Goal: Register for event/course: Sign up to attend an event or enroll in a course

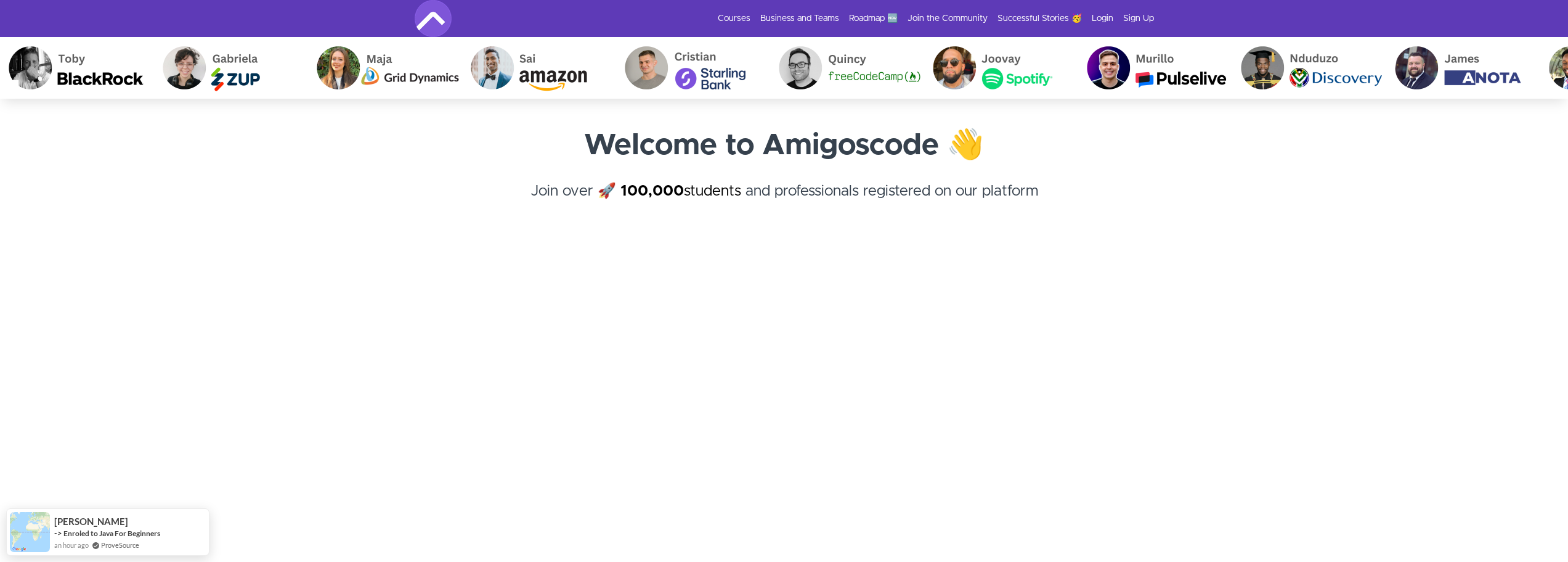
click at [756, 80] on img at bounding box center [832, 68] width 154 height 62
click at [748, 71] on img at bounding box center [824, 68] width 154 height 62
click at [724, 17] on link "Courses" at bounding box center [734, 18] width 33 height 12
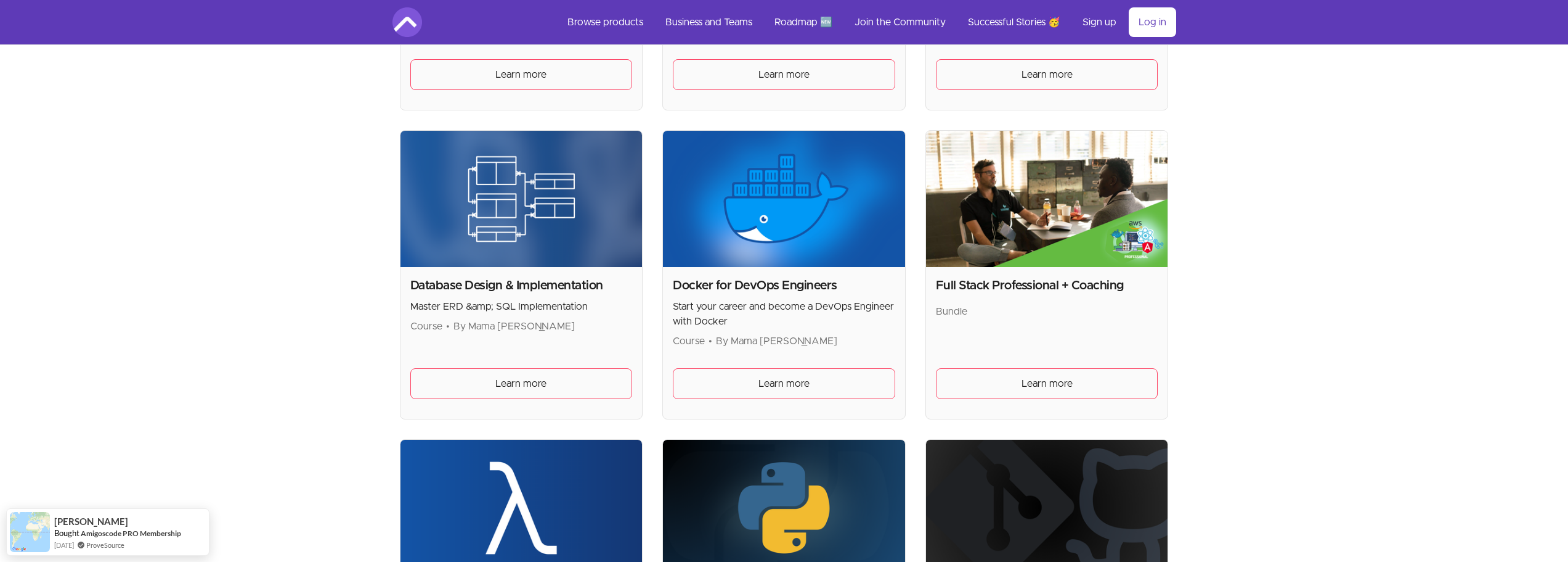
scroll to position [493, 0]
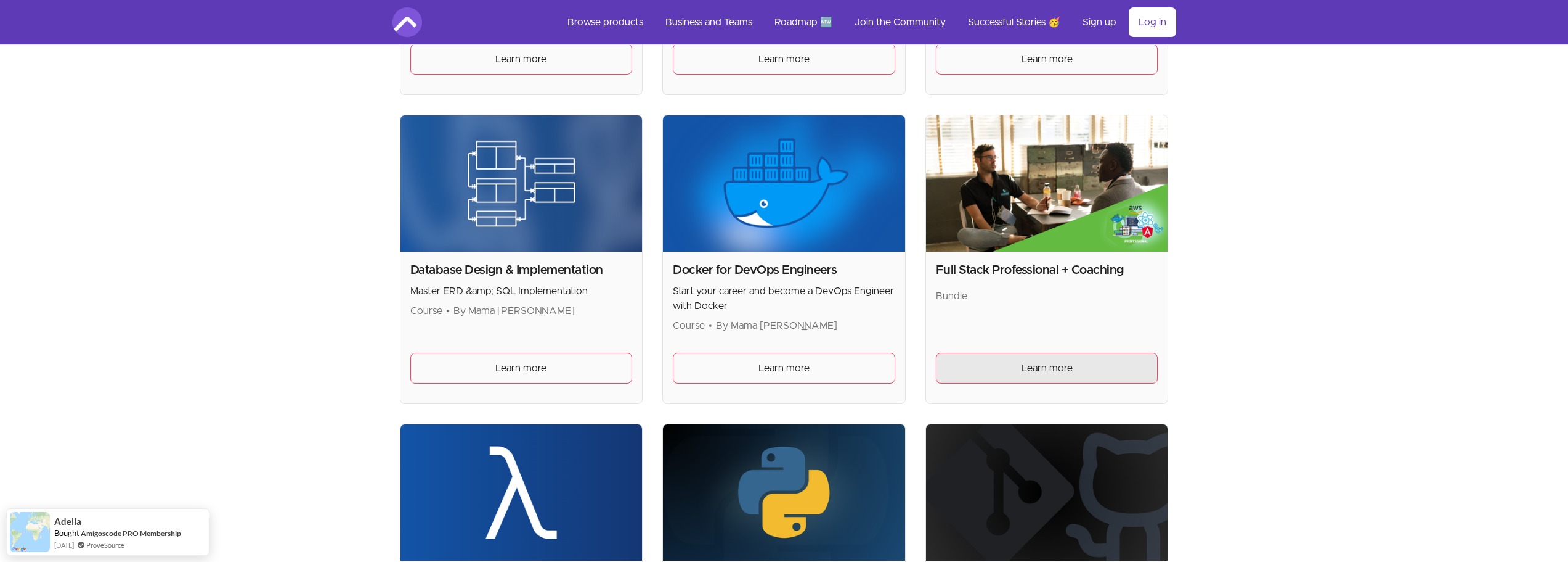
click at [1047, 376] on link "Learn more" at bounding box center [1046, 368] width 223 height 31
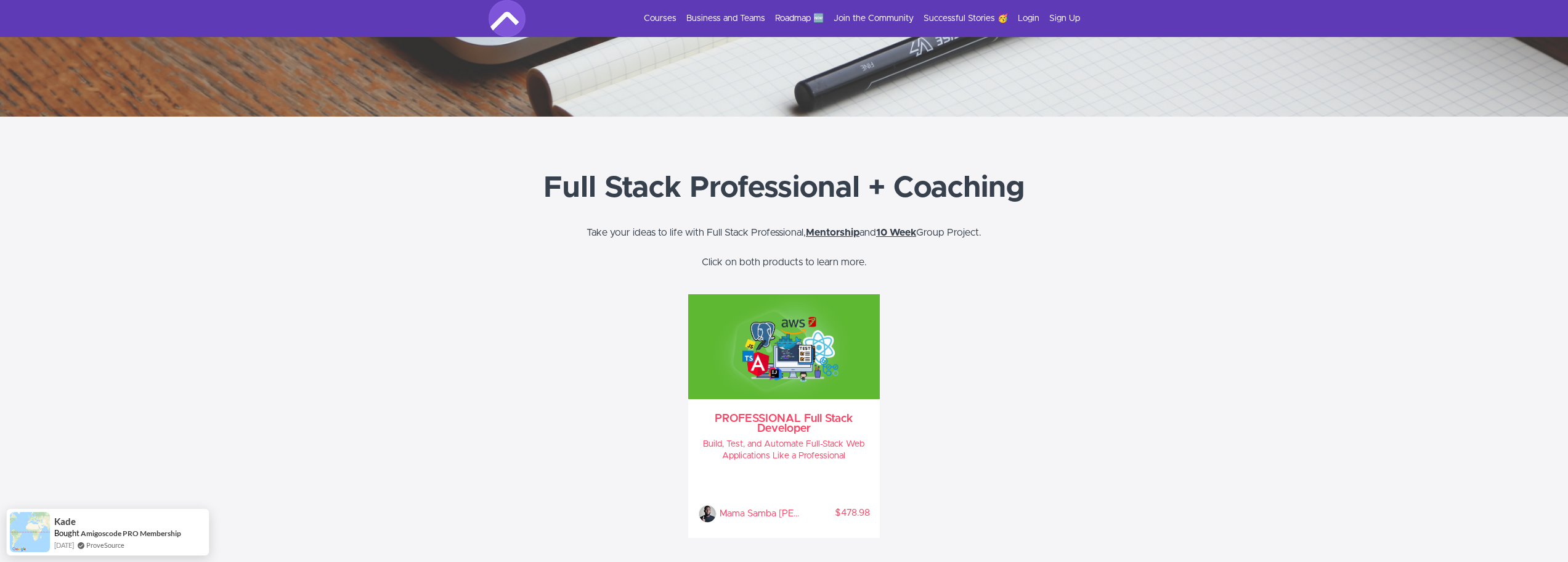
scroll to position [329, 0]
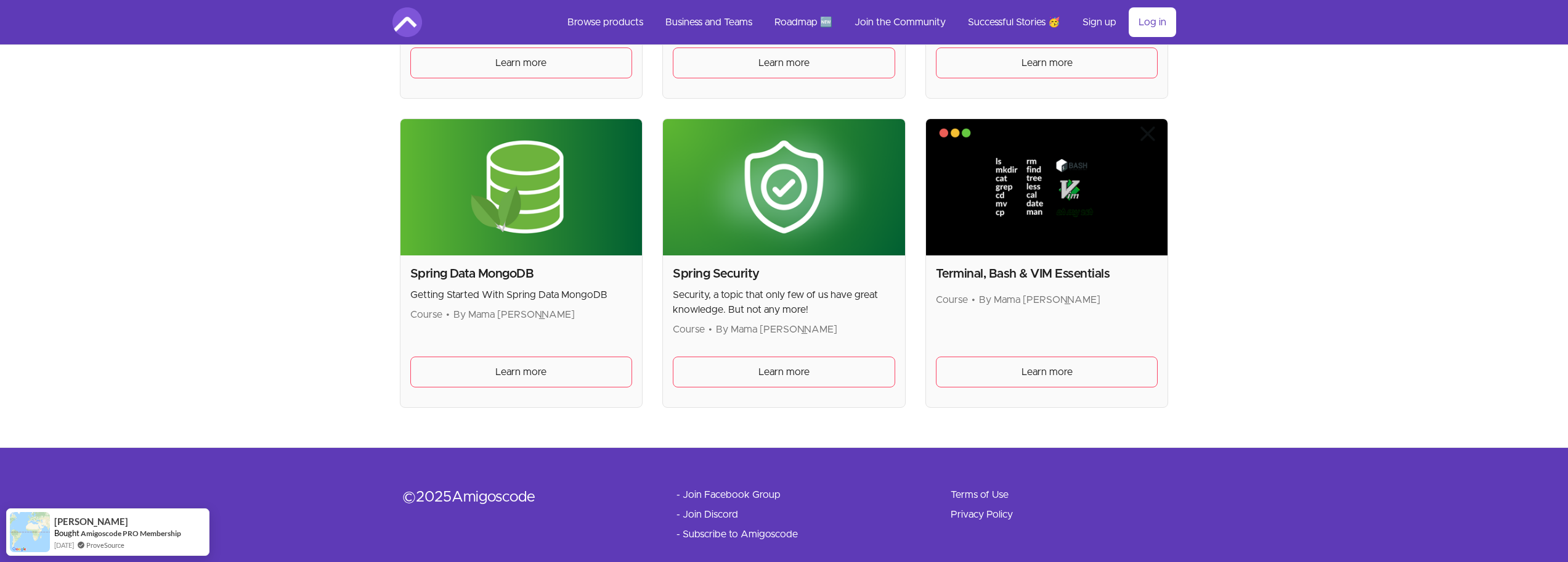
scroll to position [3287, 0]
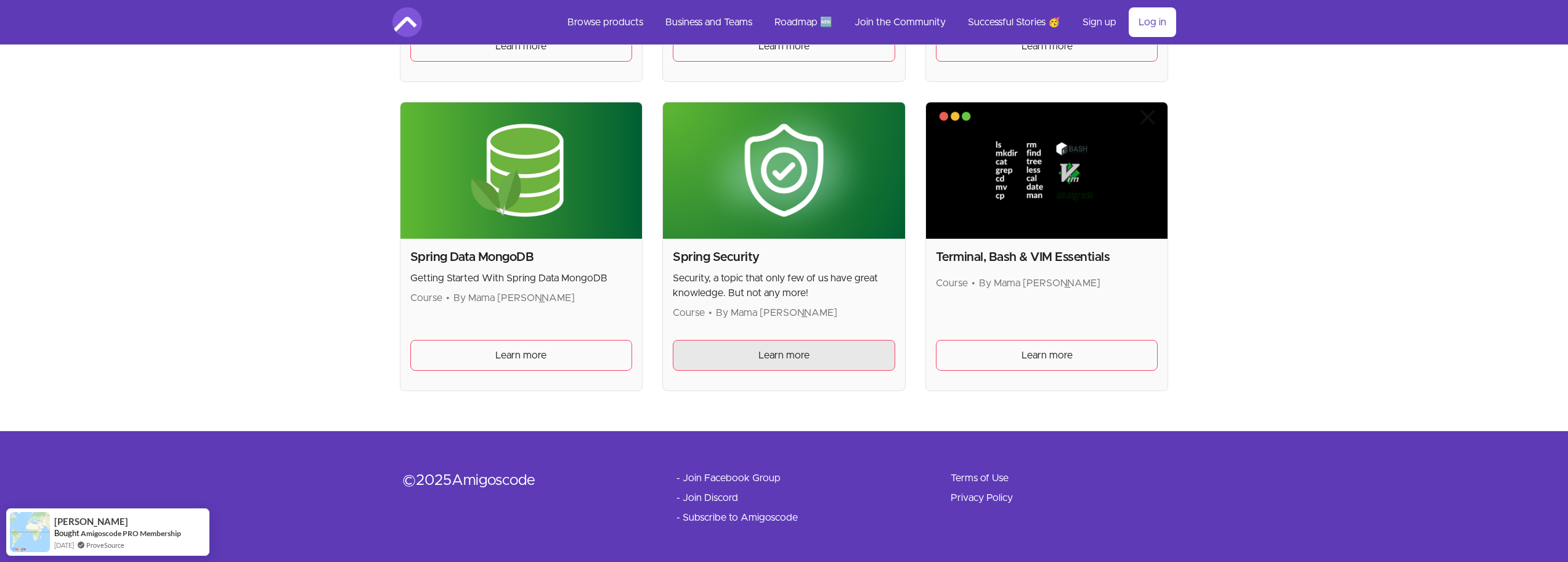
click at [726, 359] on link "Learn more" at bounding box center [784, 355] width 223 height 31
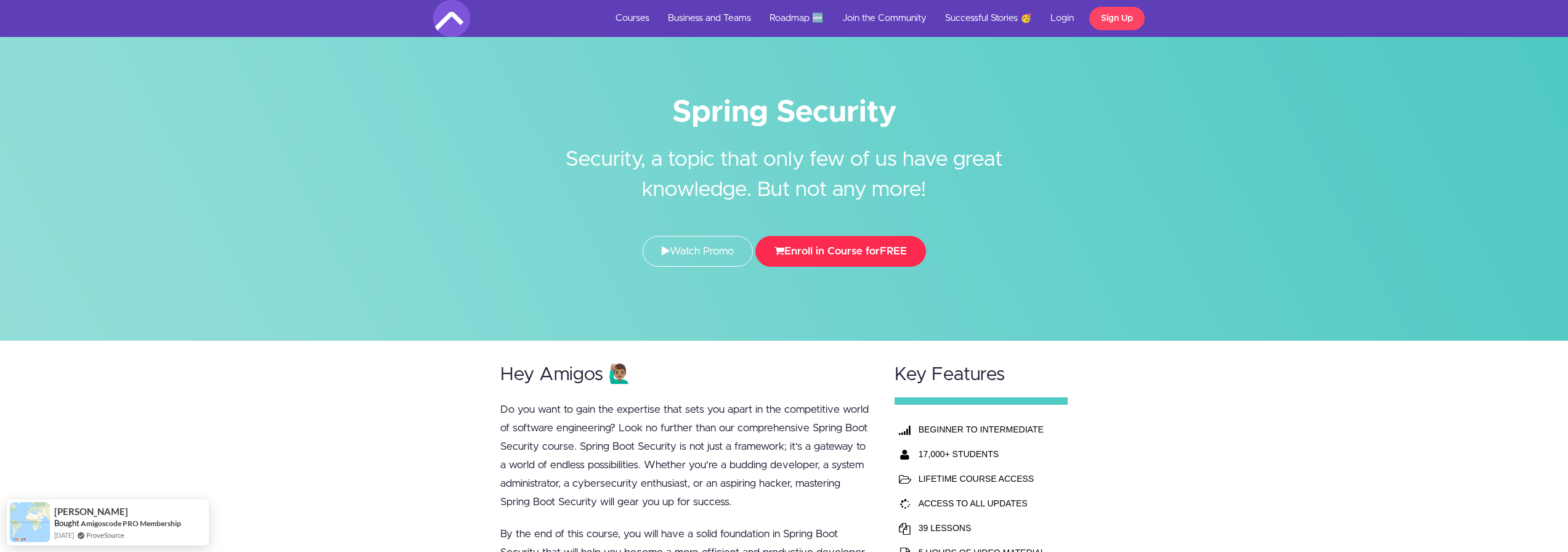
click at [869, 251] on button "Enroll in Course for FREE" at bounding box center [840, 251] width 171 height 31
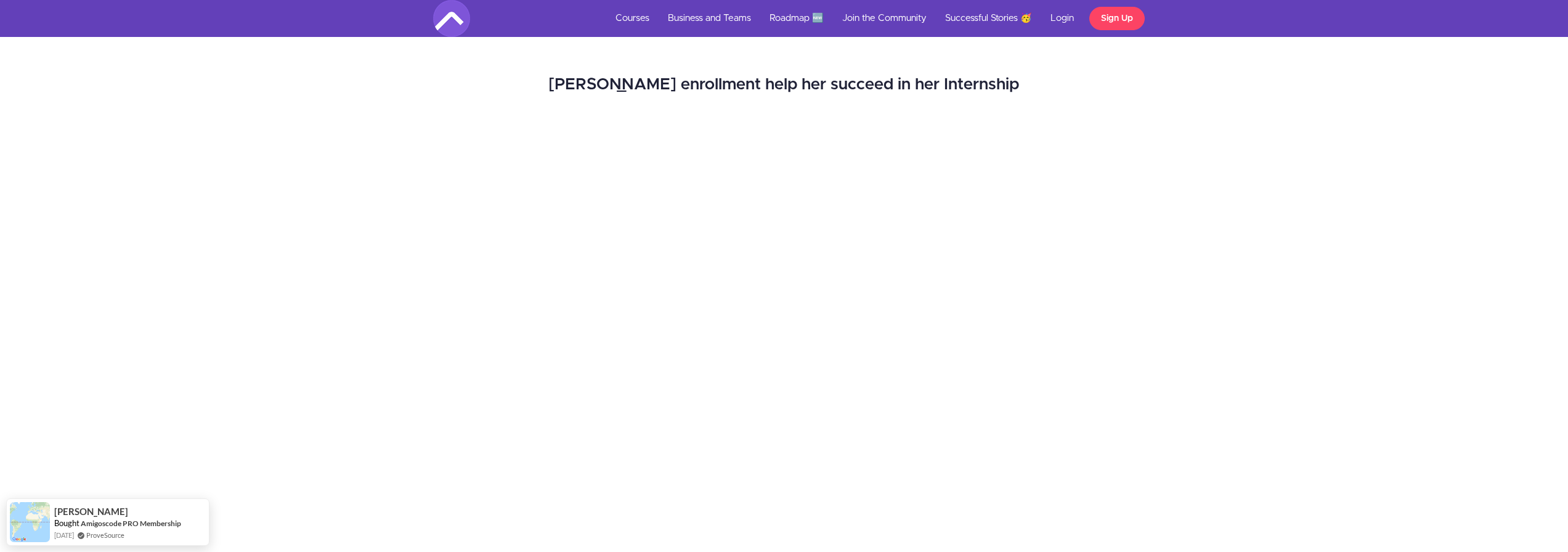
scroll to position [1315, 0]
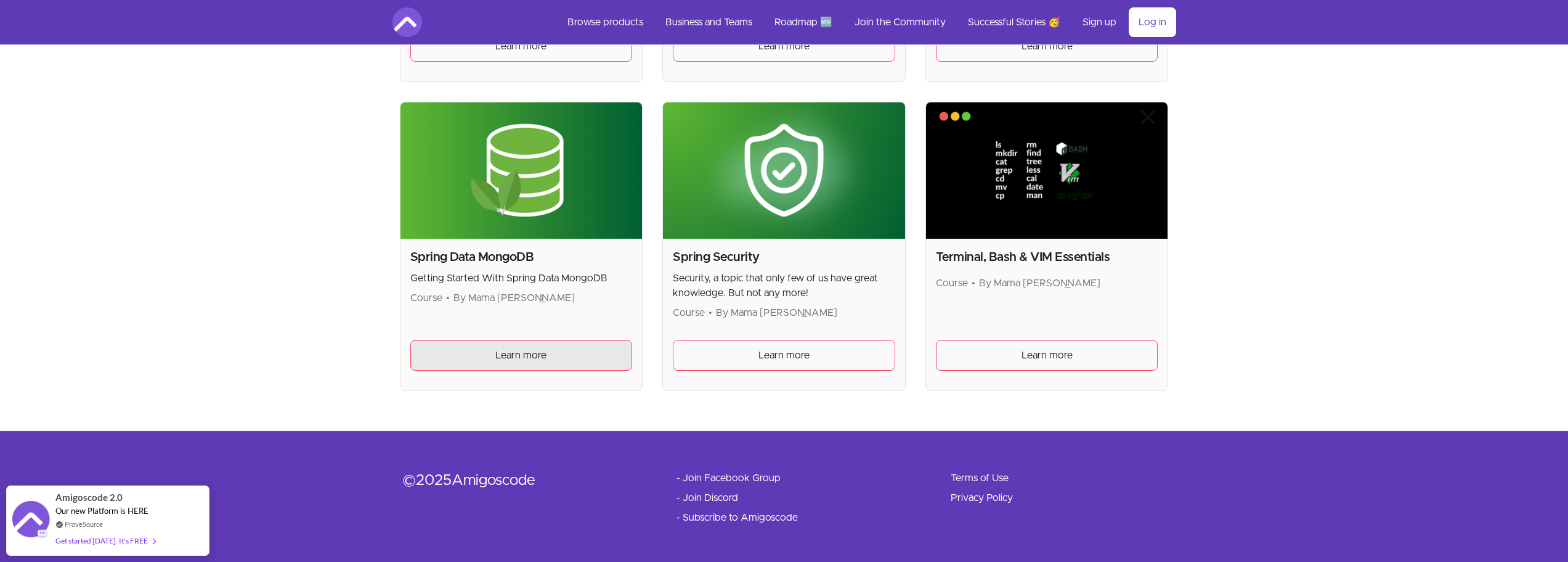
click at [563, 350] on link "Learn more" at bounding box center [522, 355] width 223 height 31
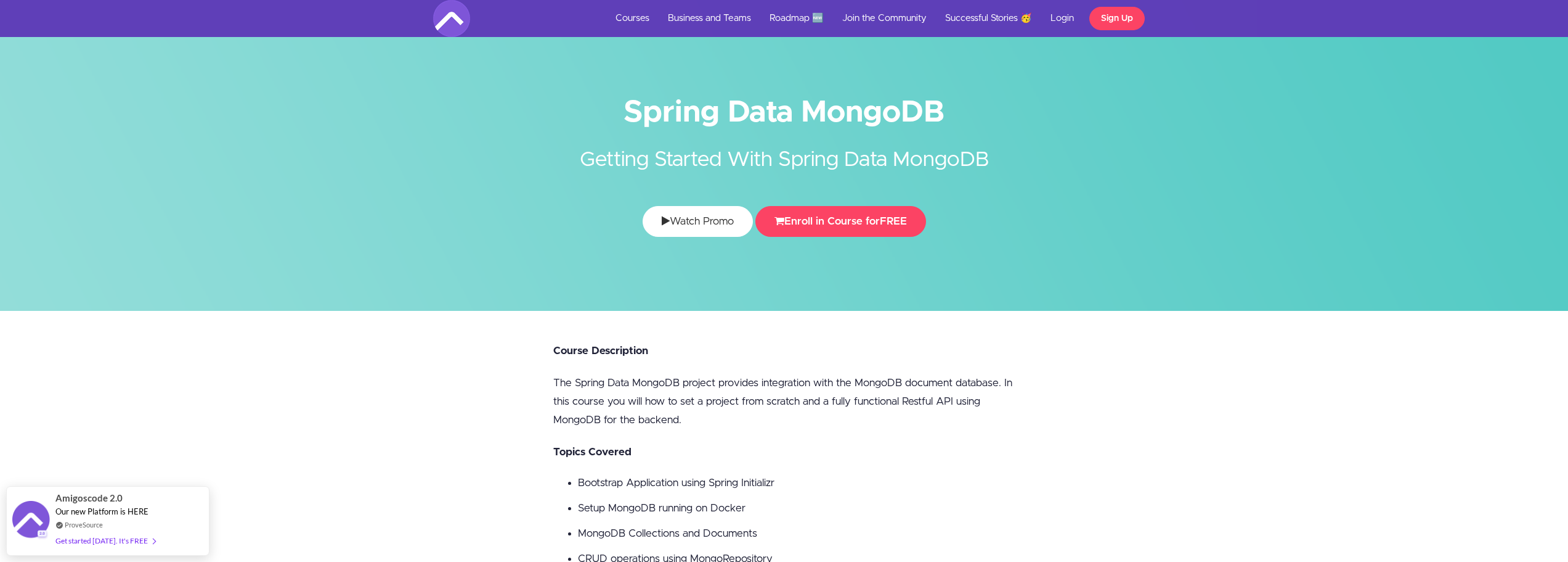
click at [724, 215] on link "Watch Promo" at bounding box center [698, 221] width 110 height 31
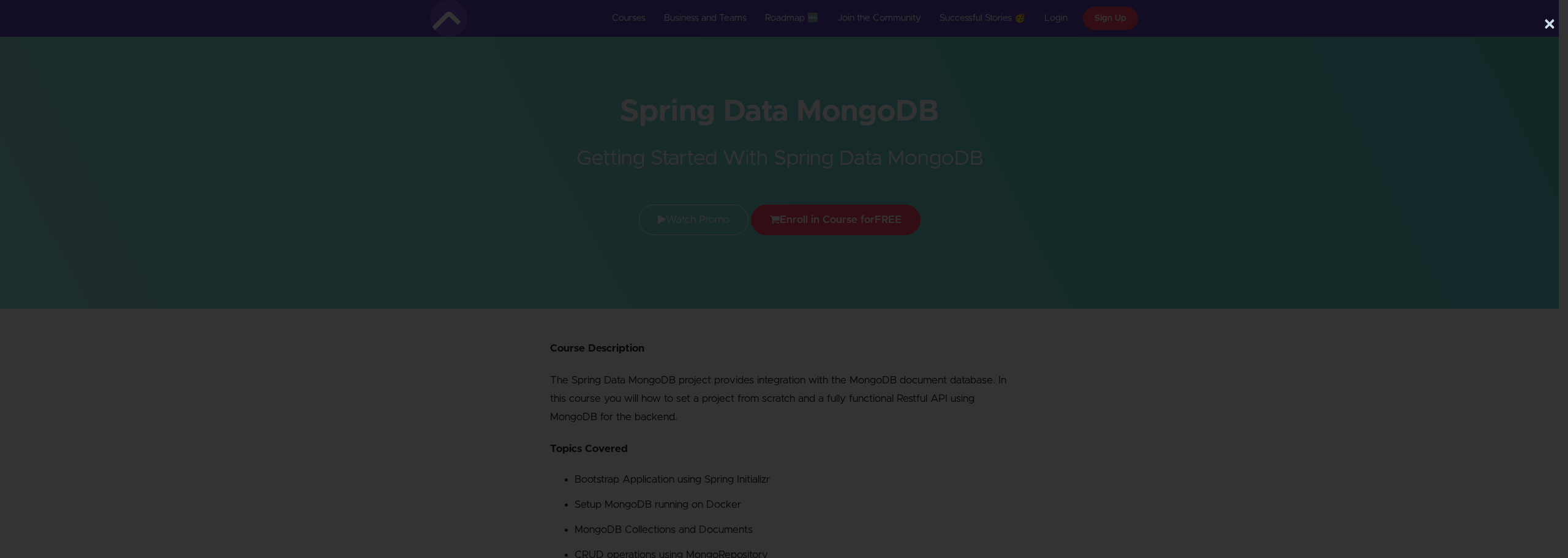
click at [1544, 22] on button "×" at bounding box center [1549, 24] width 12 height 25
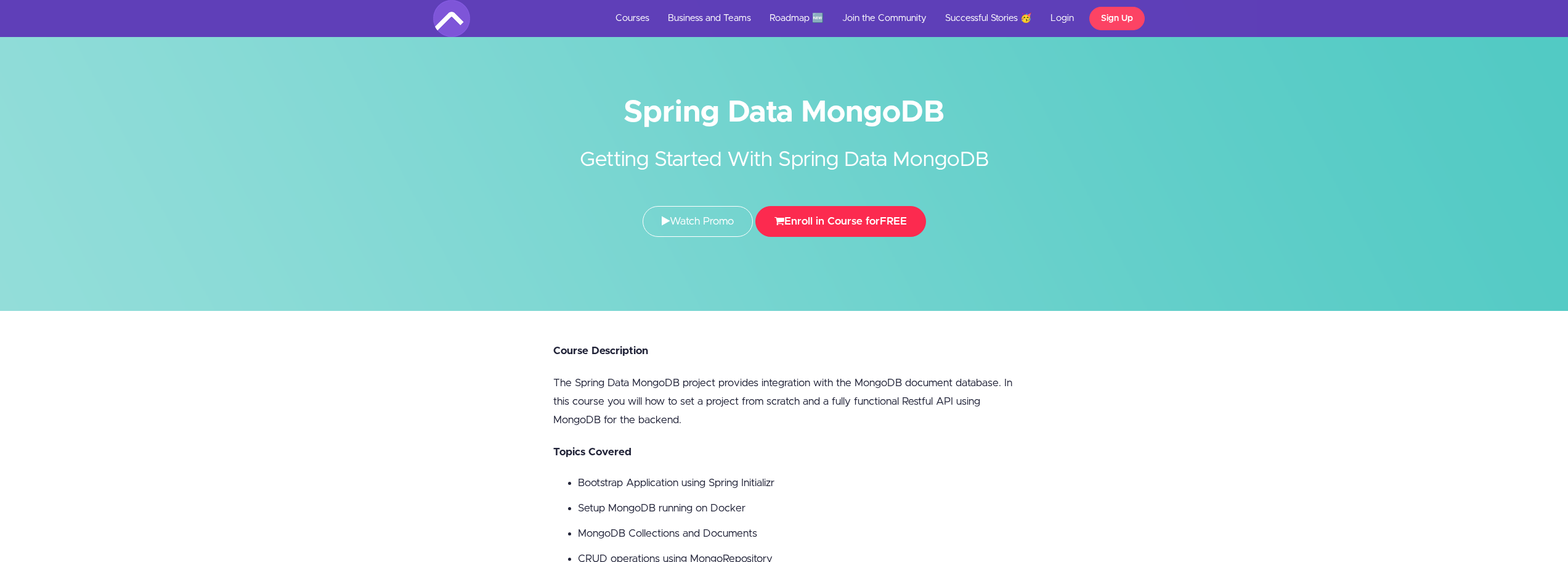
click at [819, 216] on button "Enroll in Course for FREE" at bounding box center [840, 221] width 171 height 31
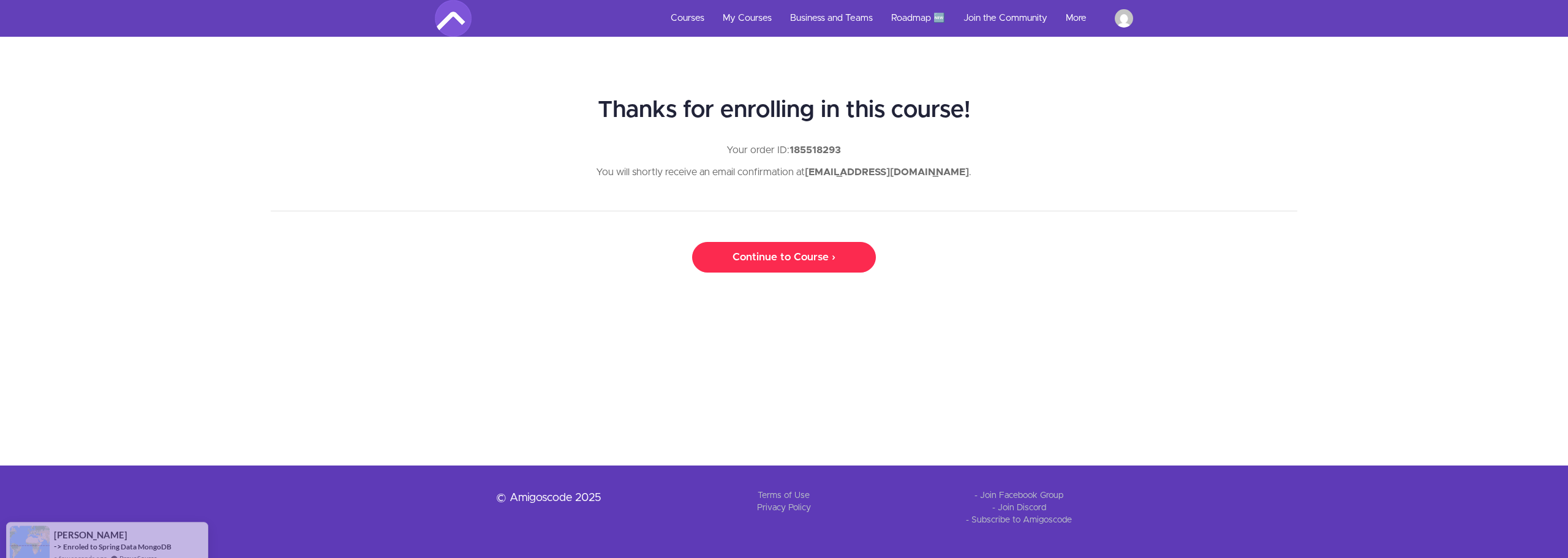
click at [756, 257] on link "Continue to Course ›" at bounding box center [784, 256] width 184 height 31
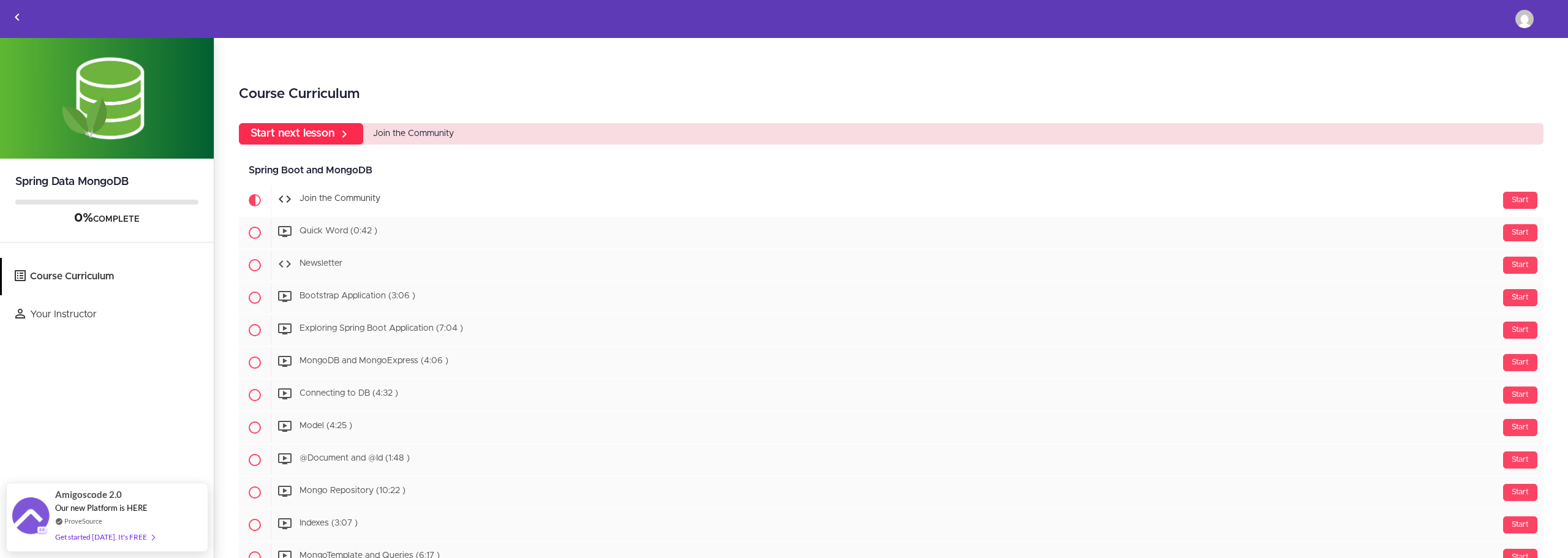
click at [352, 128] on icon at bounding box center [344, 134] width 15 height 15
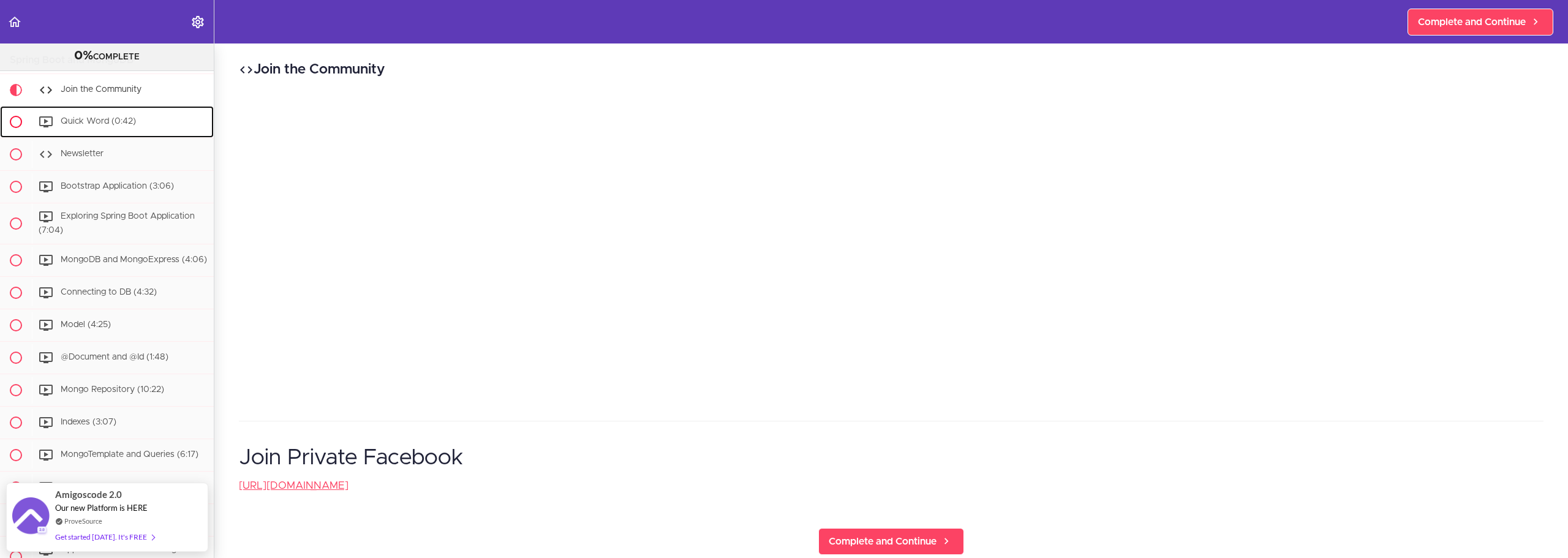
click at [83, 125] on span "Quick Word (0:42)" at bounding box center [98, 121] width 76 height 9
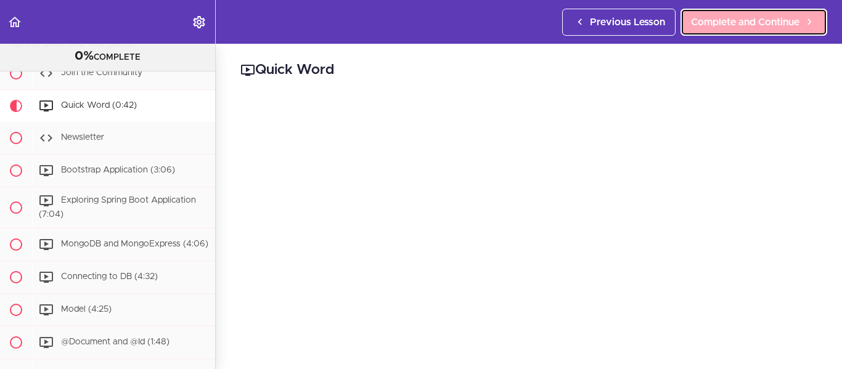
click at [776, 21] on span "Complete and Continue" at bounding box center [745, 22] width 108 height 15
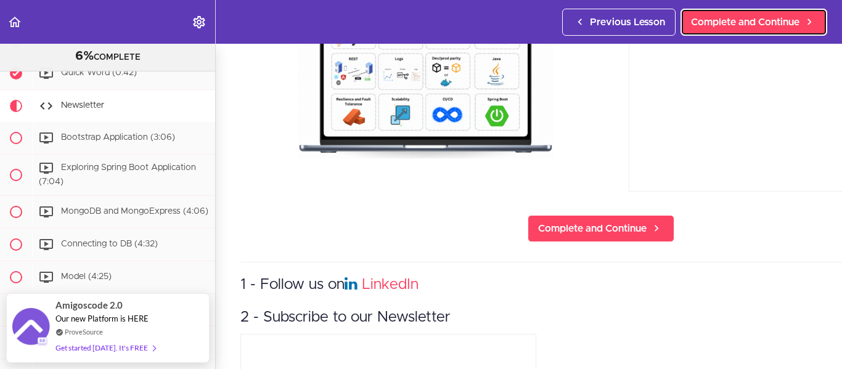
scroll to position [165, 0]
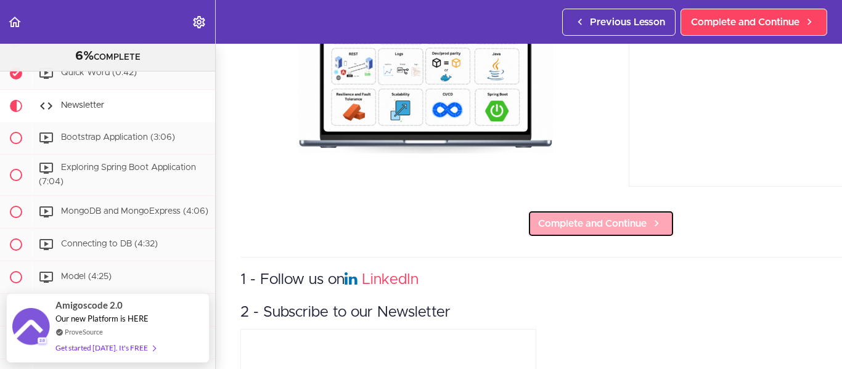
click at [627, 217] on span "Complete and Continue" at bounding box center [592, 223] width 108 height 15
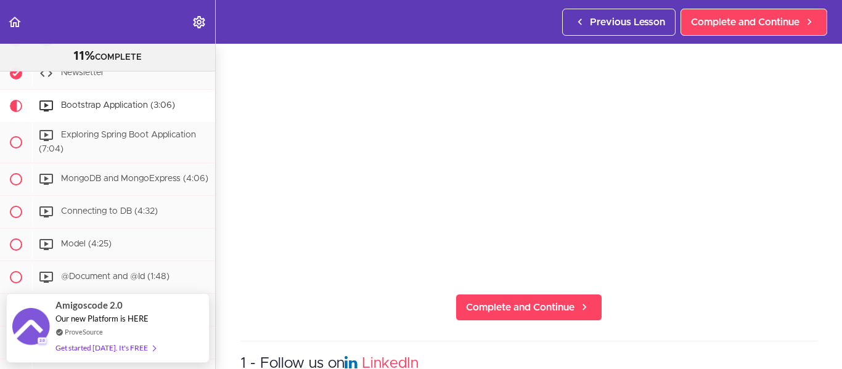
scroll to position [164, 0]
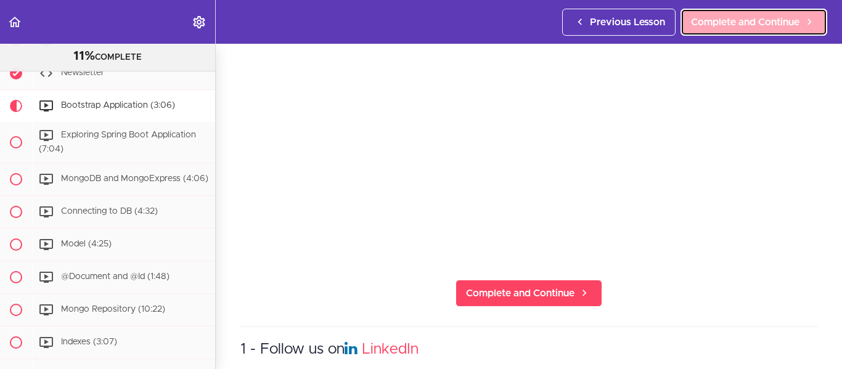
click at [760, 17] on span "Complete and Continue" at bounding box center [745, 22] width 108 height 15
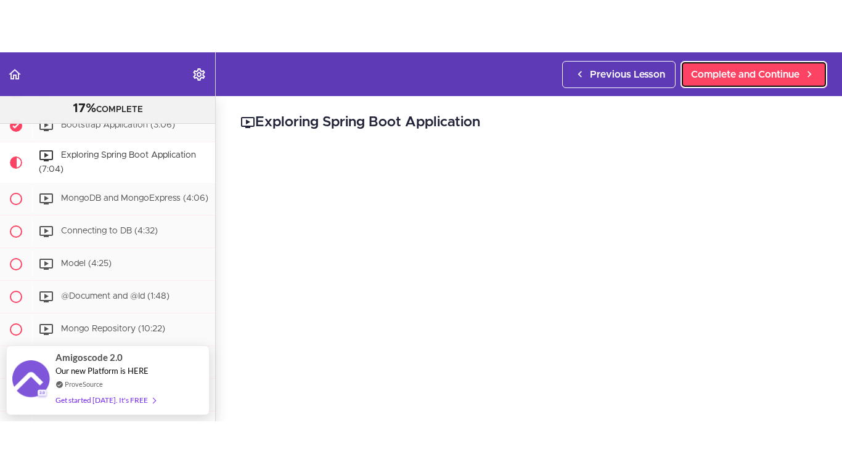
scroll to position [165, 0]
